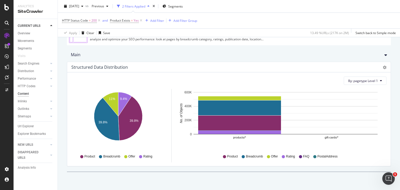
scroll to position [3103, 0]
click at [98, 48] on div "Check the appropriate structured data is present in your pages for each type of…" at bounding box center [229, 105] width 342 height 169
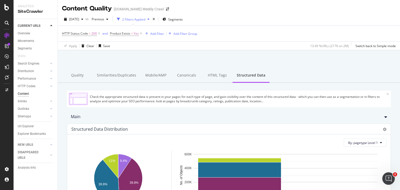
scroll to position [0, 0]
click at [97, 58] on div at bounding box center [229, 64] width 330 height 22
click at [27, 68] on div "AlertPanel" at bounding box center [27, 67] width 17 height 5
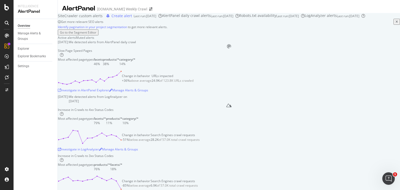
click at [158, 40] on div "Active alerts Muted alerts" at bounding box center [229, 37] width 342 height 4
drag, startPoint x: 281, startPoint y: 77, endPoint x: 323, endPoint y: 103, distance: 50.0
click at [323, 94] on div "Slow Page Speed Pages Most affected pagetypes facets 46% products/* 38% categor…" at bounding box center [229, 71] width 342 height 46
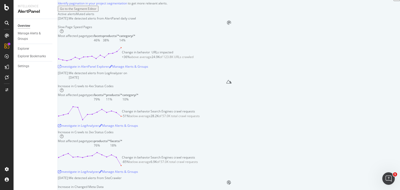
scroll to position [52, 0]
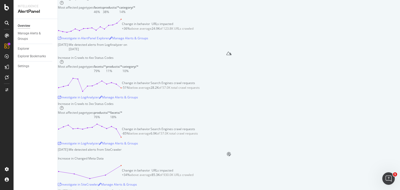
click at [309, 42] on div "Slow Page Speed Pages Most affected pagetypes facets 46% products/* 38% categor…" at bounding box center [229, 19] width 342 height 46
click at [36, 68] on div "AlertPanel" at bounding box center [27, 67] width 17 height 5
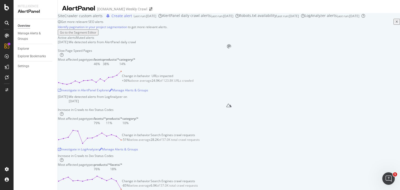
click at [181, 40] on div "Active alerts Muted alerts" at bounding box center [229, 37] width 342 height 4
click at [149, 10] on icon "arrow-right-arrow-left" at bounding box center [150, 9] width 3 height 4
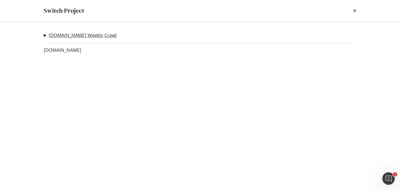
click at [67, 35] on link "[DOMAIN_NAME] Weekly Crawl" at bounding box center [83, 35] width 68 height 5
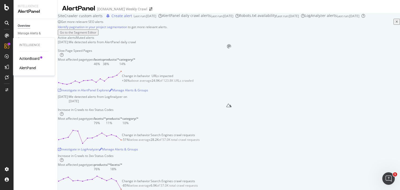
click at [27, 68] on div "AlertPanel" at bounding box center [27, 67] width 17 height 5
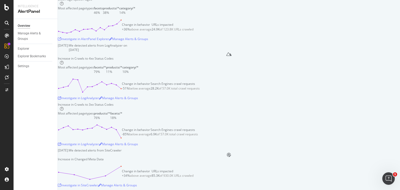
scroll to position [52, 0]
click at [109, 42] on div "Investigate in AlertPanel Explorer" at bounding box center [83, 38] width 51 height 8
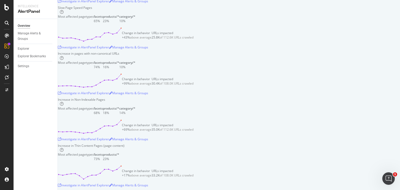
scroll to position [312, 0]
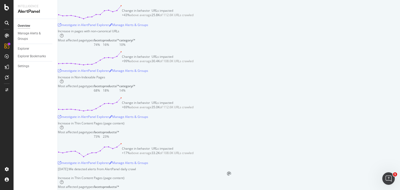
drag, startPoint x: 197, startPoint y: 97, endPoint x: 223, endPoint y: 97, distance: 25.8
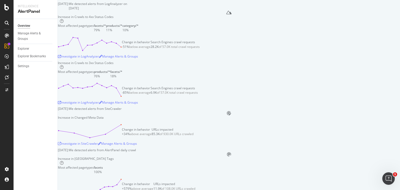
scroll to position [52, 0]
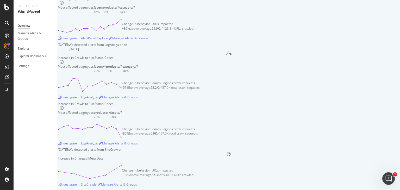
click at [320, 42] on div "Slow Page Speed Pages Most affected pagetypes facets 46% products/* 38% categor…" at bounding box center [229, 19] width 342 height 46
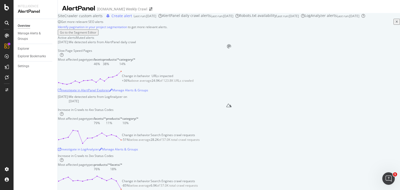
click at [109, 92] on div "Investigate in AlertPanel Explorer" at bounding box center [83, 90] width 51 height 4
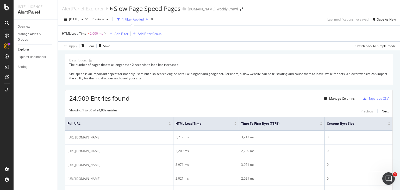
drag, startPoint x: 169, startPoint y: 49, endPoint x: 106, endPoint y: 7, distance: 75.3
click at [169, 49] on div "Apply Clear Save Switch back to Simple mode" at bounding box center [229, 45] width 342 height 9
click at [115, 34] on div "Add Filter" at bounding box center [122, 33] width 14 height 4
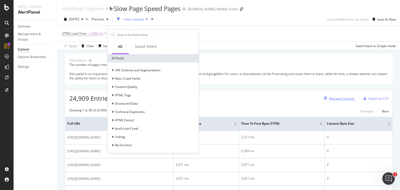
click at [324, 98] on div "button" at bounding box center [325, 98] width 7 height 3
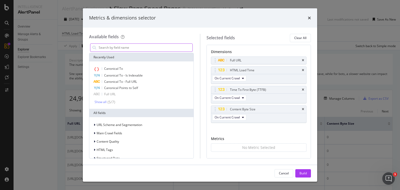
click at [143, 49] on input "modal" at bounding box center [145, 48] width 94 height 8
click at [314, 22] on div "Metrics & dimensions selector" at bounding box center [200, 17] width 234 height 19
click at [309, 20] on icon "times" at bounding box center [309, 18] width 3 height 4
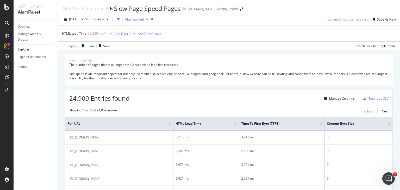
click at [123, 34] on div "Add Filter" at bounding box center [122, 33] width 14 height 4
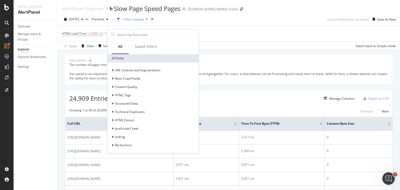
click at [161, 26] on div "HTML Load Time > 2,000 ms Add Filter Add Filter Group" at bounding box center [229, 34] width 334 height 16
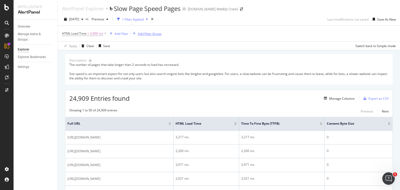
click at [157, 36] on div "Add Filter Group" at bounding box center [150, 33] width 24 height 4
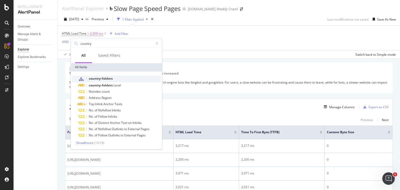
type input "country"
click at [119, 77] on div "country-folders" at bounding box center [119, 78] width 83 height 7
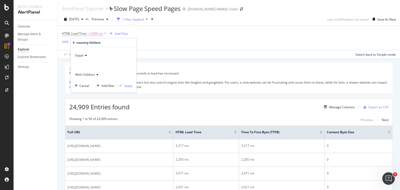
click at [100, 66] on div at bounding box center [103, 65] width 57 height 8
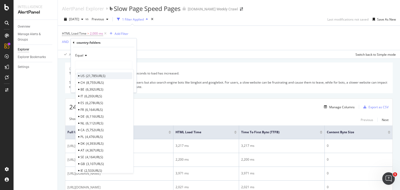
click at [99, 75] on span "21,785 URLS" at bounding box center [96, 76] width 20 height 4
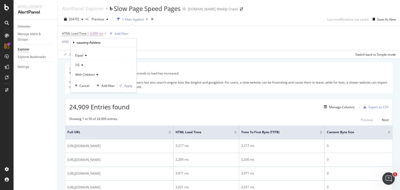
click at [123, 83] on div "Equal US With Children Cancel Add filter Apply" at bounding box center [104, 69] width 66 height 45
click at [124, 86] on div "Apply" at bounding box center [128, 86] width 8 height 4
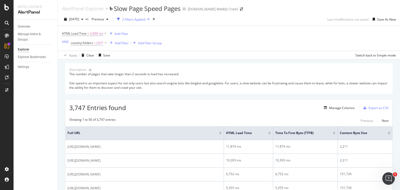
scroll to position [52, 0]
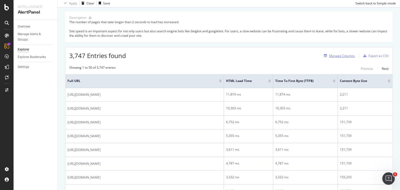
click at [324, 55] on div "button" at bounding box center [325, 55] width 7 height 3
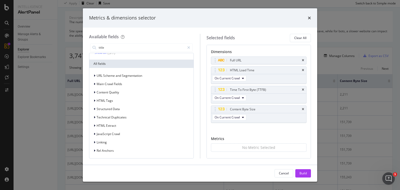
scroll to position [0, 0]
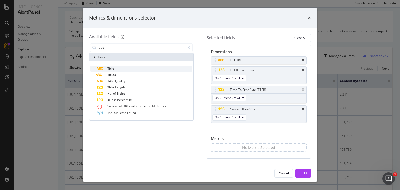
type input "title"
click at [121, 71] on div "Title" at bounding box center [145, 69] width 96 height 6
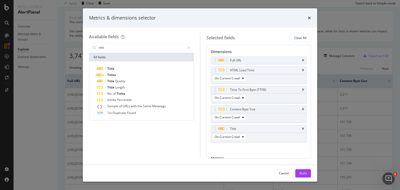
click at [121, 71] on div "Title" at bounding box center [145, 69] width 96 height 6
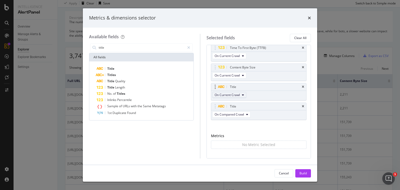
scroll to position [47, 0]
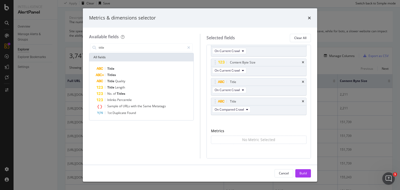
click at [301, 171] on div "Build" at bounding box center [302, 173] width 7 height 4
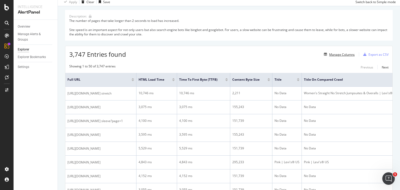
scroll to position [52, 0]
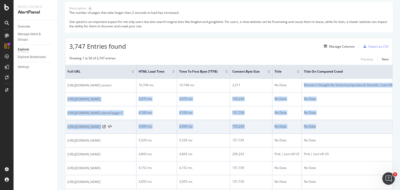
drag, startPoint x: 353, startPoint y: 94, endPoint x: 373, endPoint y: 151, distance: 61.0
click at [374, 129] on div "No Data" at bounding box center [350, 126] width 93 height 5
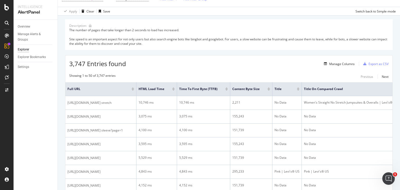
scroll to position [26, 0]
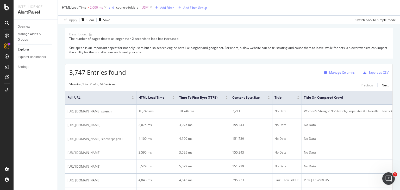
click at [341, 73] on div "Manage Columns" at bounding box center [342, 72] width 26 height 4
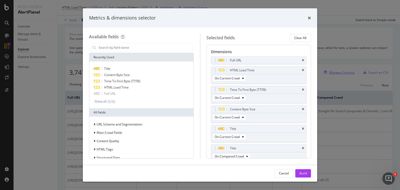
scroll to position [3, 0]
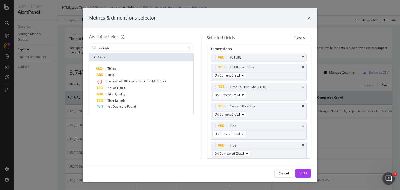
type input "title tag"
click at [331, 21] on div "Metrics & dimensions selector Available fields title tag All fields Titles Titl…" at bounding box center [200, 95] width 400 height 190
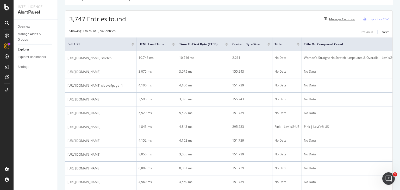
scroll to position [78, 0]
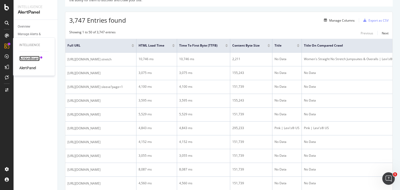
click at [23, 58] on div "ActionBoard" at bounding box center [29, 58] width 20 height 5
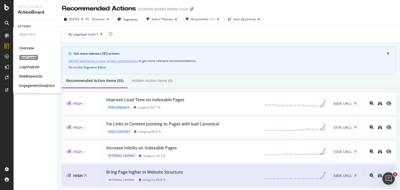
click at [26, 57] on div "SiteCrawler" at bounding box center [28, 57] width 18 height 5
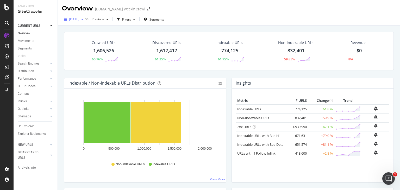
click at [79, 19] on span "[DATE]" at bounding box center [74, 19] width 10 height 4
click at [104, 18] on span "Previous" at bounding box center [97, 19] width 15 height 4
click at [77, 21] on span "[DATE]" at bounding box center [74, 19] width 10 height 4
click at [104, 20] on span "Previous" at bounding box center [97, 19] width 15 height 4
click at [123, 48] on div "[DATE]" at bounding box center [115, 47] width 27 height 5
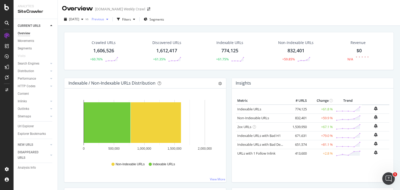
click at [110, 20] on div "button" at bounding box center [107, 19] width 6 height 3
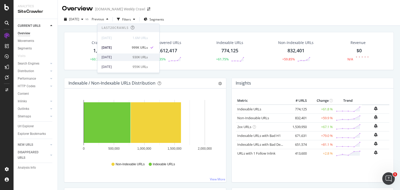
click at [119, 58] on div "[DATE]" at bounding box center [116, 57] width 28 height 5
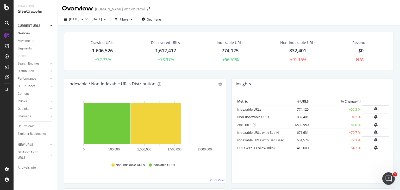
scroll to position [26, 0]
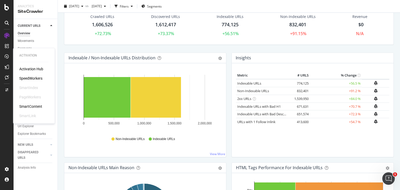
click at [26, 78] on div "SpeedWorkers" at bounding box center [30, 78] width 23 height 5
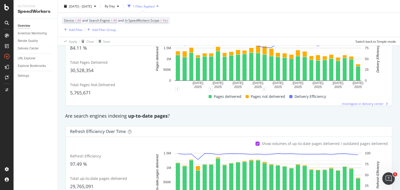
scroll to position [25, 0]
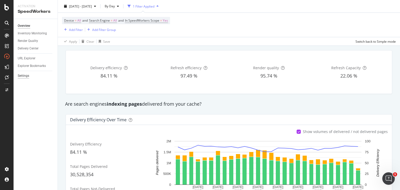
click at [23, 78] on div "Settings" at bounding box center [23, 75] width 11 height 5
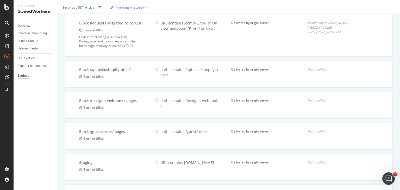
scroll to position [182, 0]
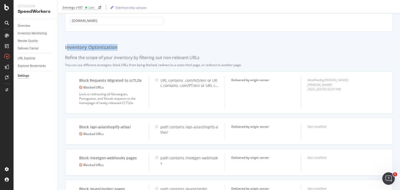
drag, startPoint x: 67, startPoint y: 47, endPoint x: 130, endPoint y: 43, distance: 62.8
click at [130, 44] on div "Inventory Optimization" at bounding box center [228, 47] width 327 height 7
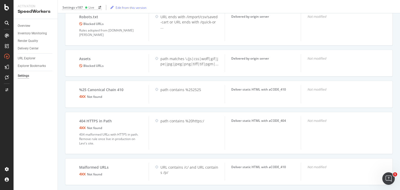
scroll to position [466, 0]
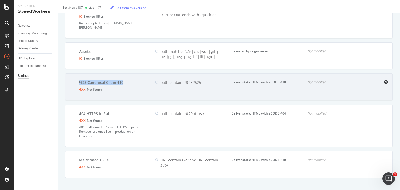
drag, startPoint x: 77, startPoint y: 75, endPoint x: 131, endPoint y: 77, distance: 54.2
click at [131, 78] on div "%25 Canonical Chain 410 Not found" at bounding box center [111, 87] width 76 height 18
drag, startPoint x: 201, startPoint y: 76, endPoint x: 180, endPoint y: 76, distance: 21.1
click at [180, 80] on div "path contains %252525" at bounding box center [189, 82] width 58 height 5
click at [195, 80] on div "path contains %252525" at bounding box center [189, 82] width 58 height 5
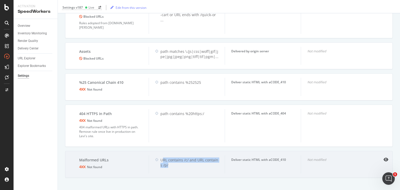
drag, startPoint x: 180, startPoint y: 160, endPoint x: 162, endPoint y: 150, distance: 20.7
click at [162, 155] on div "URL contains /c/ and URL contains /p/" at bounding box center [187, 164] width 76 height 18
click at [162, 157] on div "URL contains /c/ and URL contains /p/" at bounding box center [189, 162] width 58 height 10
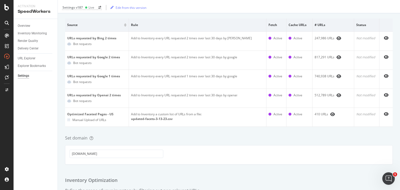
scroll to position [0, 0]
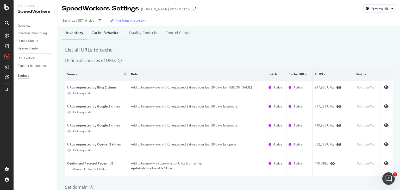
click at [109, 31] on div "Cache behaviors" at bounding box center [106, 32] width 29 height 5
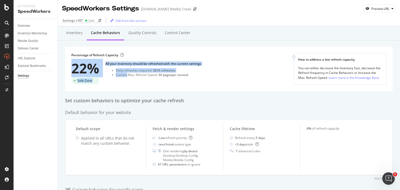
drag, startPoint x: 124, startPoint y: 51, endPoint x: 127, endPoint y: 91, distance: 39.4
click at [127, 91] on div "Percentage of Refresh Capacity 22% Safe Zone All your inventory should be refre…" at bounding box center [228, 69] width 327 height 44
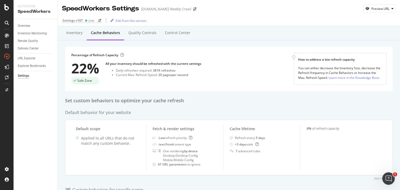
click at [127, 90] on div "Percentage of Refresh Capacity 22% Safe Zone All your inventory should be refre…" at bounding box center [228, 69] width 327 height 44
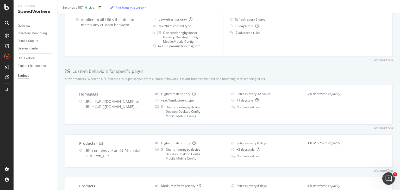
scroll to position [130, 0]
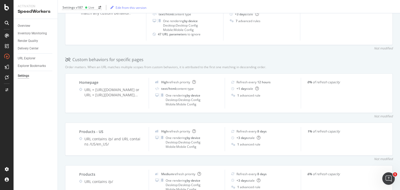
click at [181, 113] on div "Inventory Cache behaviors Quality Controls Control Center Percentage of Refresh…" at bounding box center [229, 101] width 342 height 411
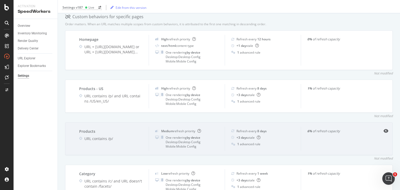
scroll to position [142, 0]
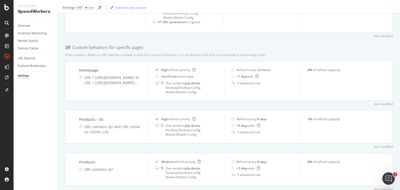
click at [261, 41] on div "Inventory Cache behaviors Quality Controls Control Center Percentage of Refresh…" at bounding box center [229, 89] width 342 height 411
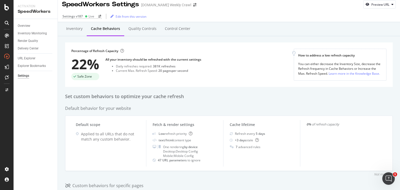
scroll to position [0, 0]
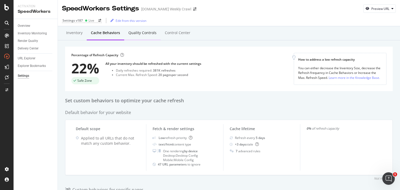
click at [143, 28] on div "Quality Controls" at bounding box center [142, 33] width 36 height 14
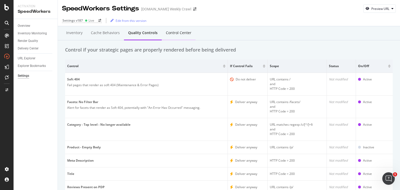
click at [174, 35] on div "Control Center" at bounding box center [179, 32] width 26 height 5
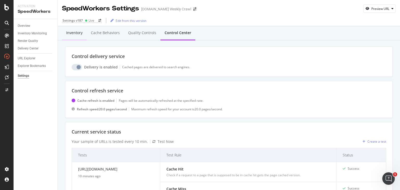
click at [72, 37] on div "Inventory" at bounding box center [74, 33] width 25 height 14
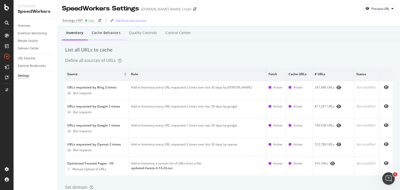
click at [91, 34] on div "Cache behaviors" at bounding box center [105, 33] width 37 height 14
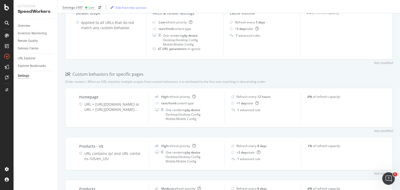
scroll to position [130, 0]
